Goal: Complete application form

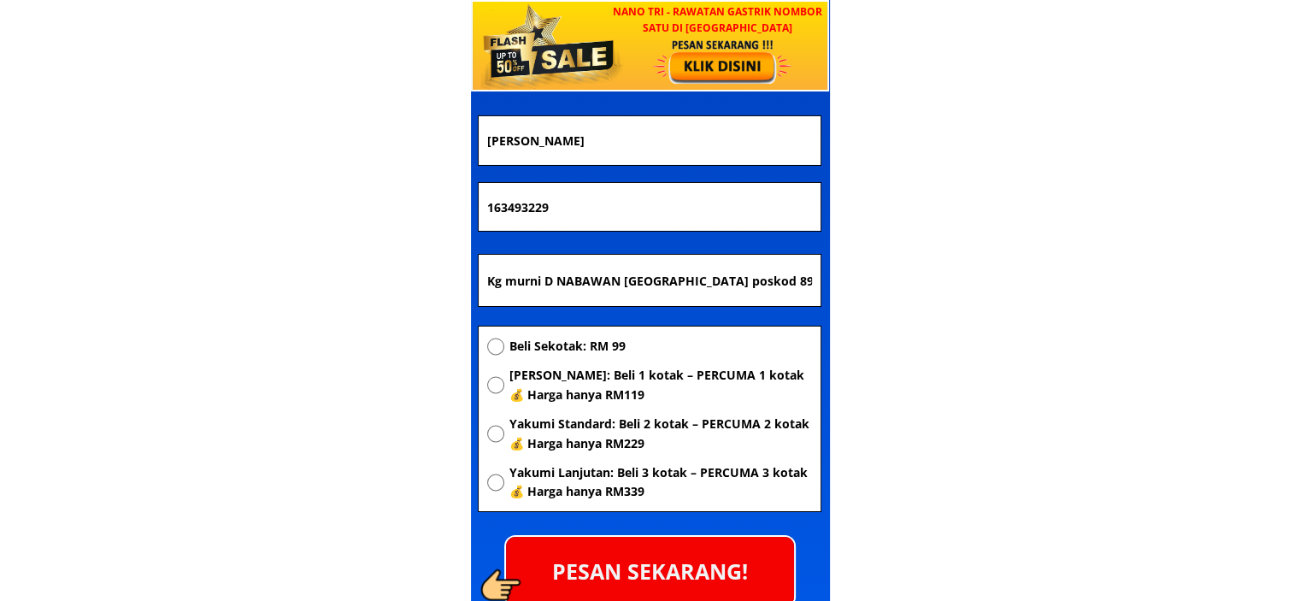
scroll to position [5897, 0]
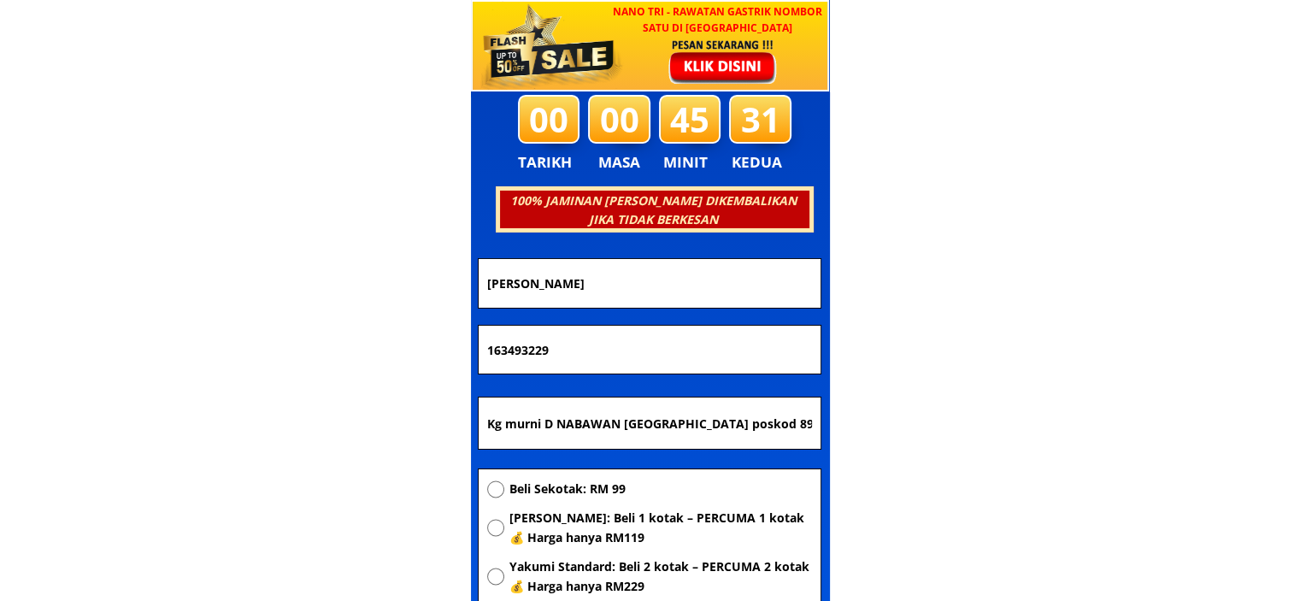
drag, startPoint x: 670, startPoint y: 284, endPoint x: 300, endPoint y: 279, distance: 370.1
drag, startPoint x: 598, startPoint y: 345, endPoint x: 342, endPoint y: 351, distance: 256.5
drag, startPoint x: 779, startPoint y: 409, endPoint x: 79, endPoint y: 427, distance: 699.3
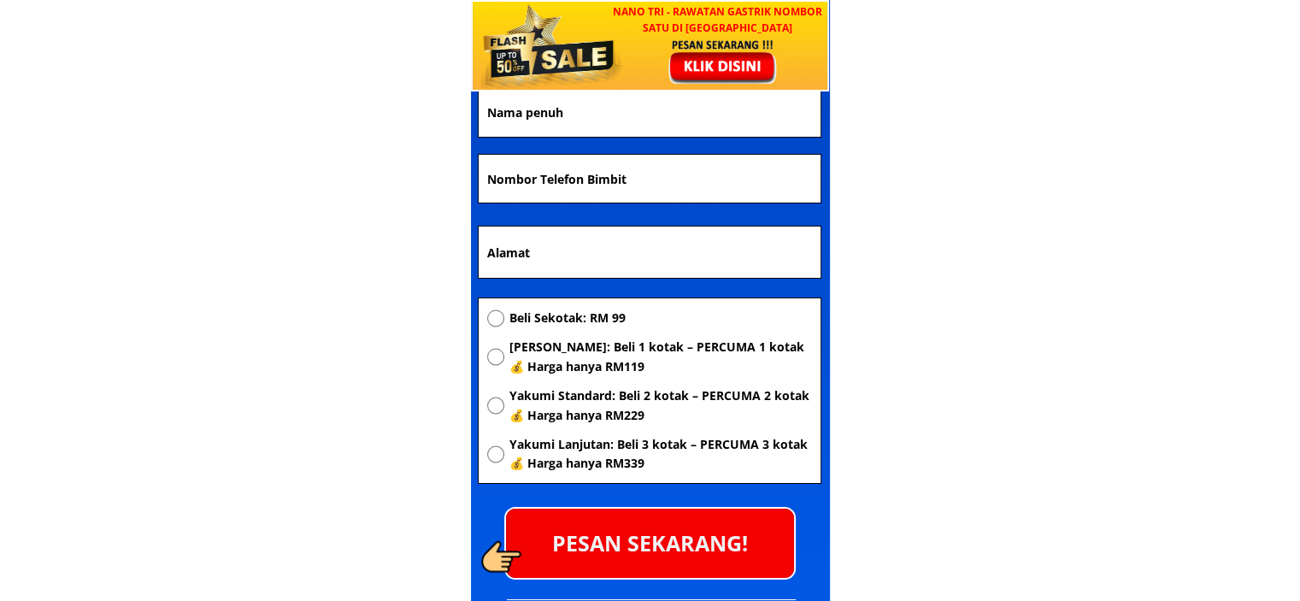
scroll to position [6495, 0]
